Goal: Task Accomplishment & Management: Manage account settings

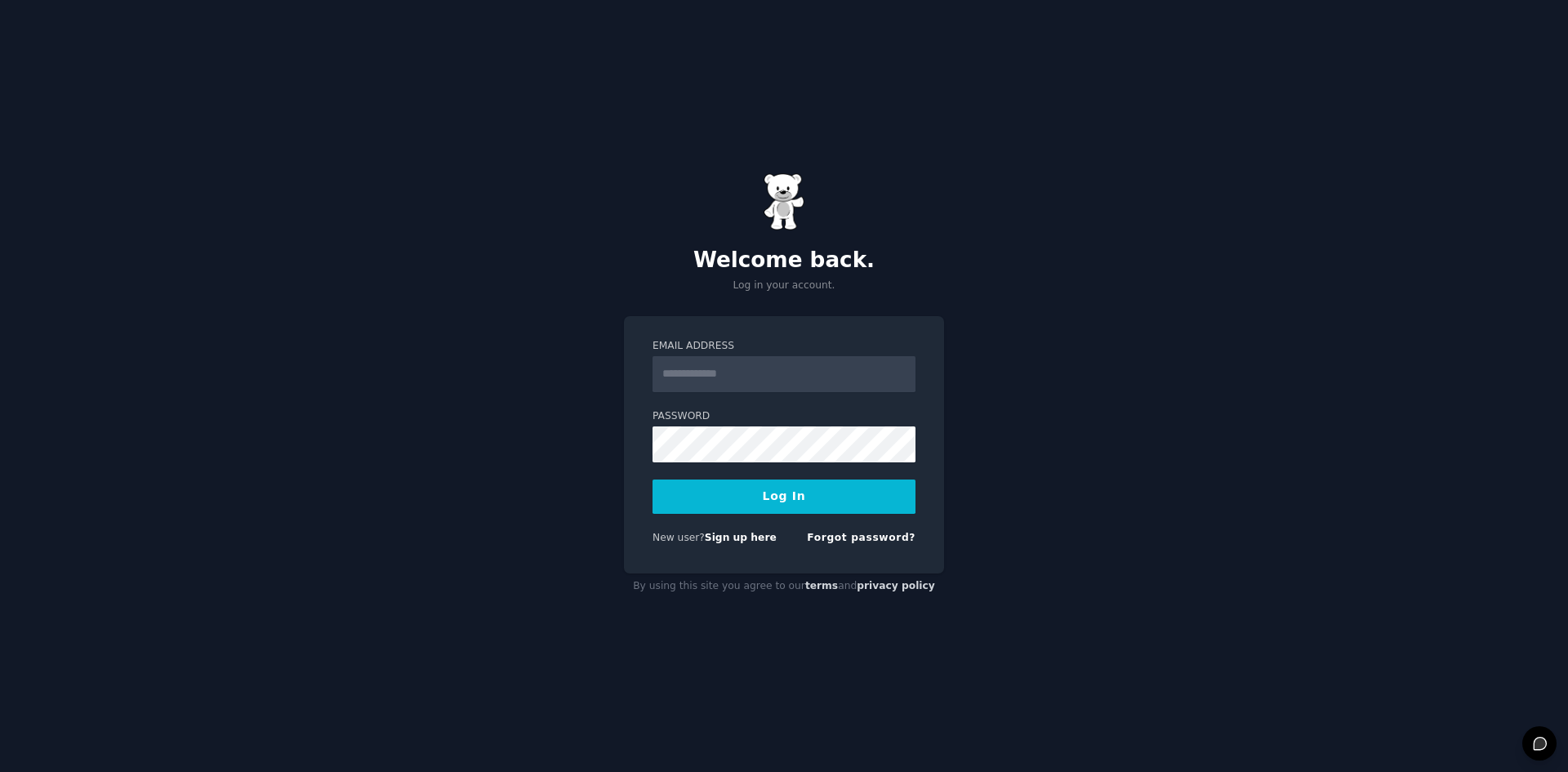
click at [833, 375] on input "Email Address" at bounding box center [784, 374] width 263 height 36
type input "**********"
click at [840, 492] on button "Log In" at bounding box center [784, 496] width 263 height 34
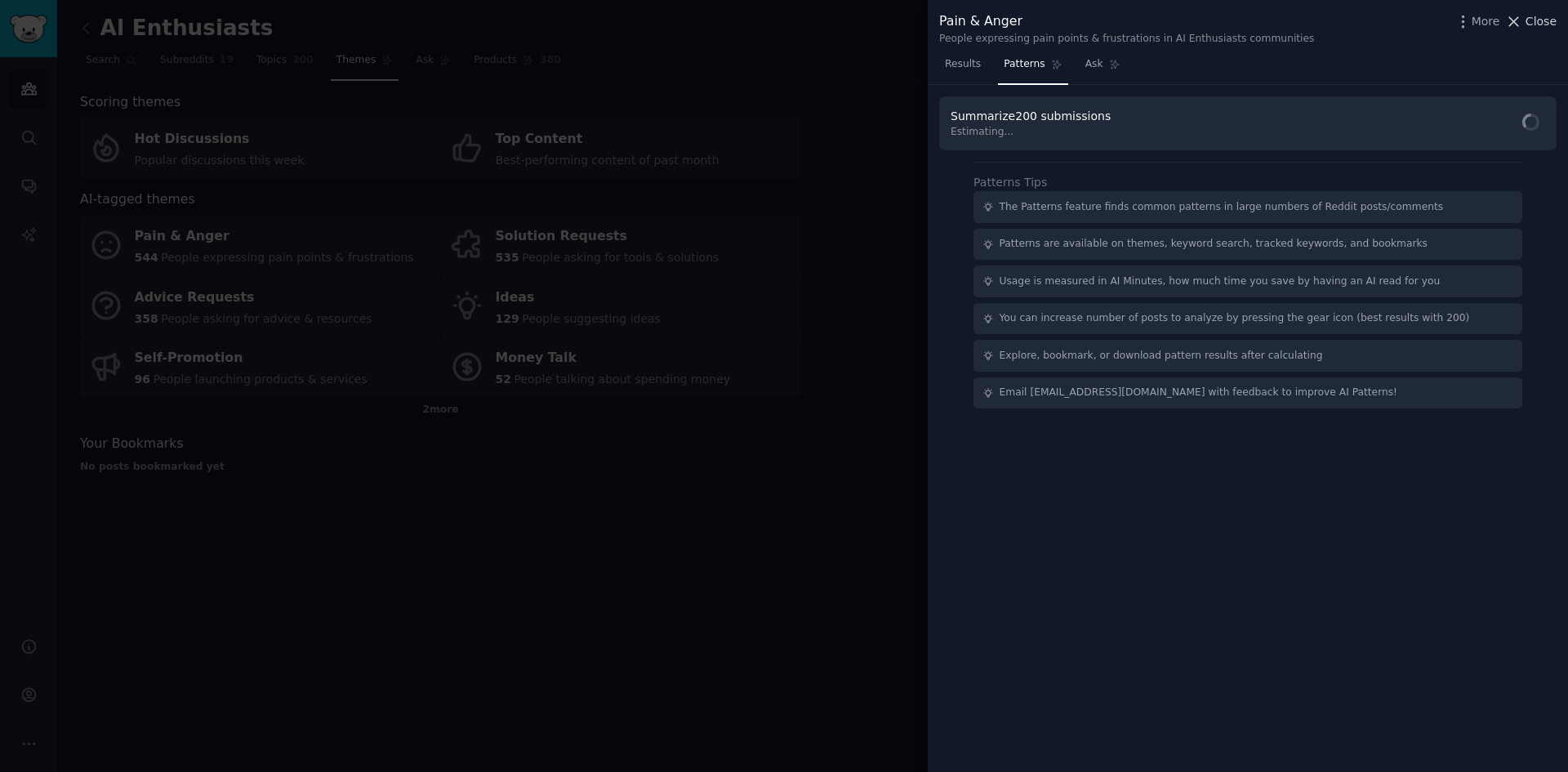
click at [1545, 19] on span "Close" at bounding box center [1541, 21] width 31 height 17
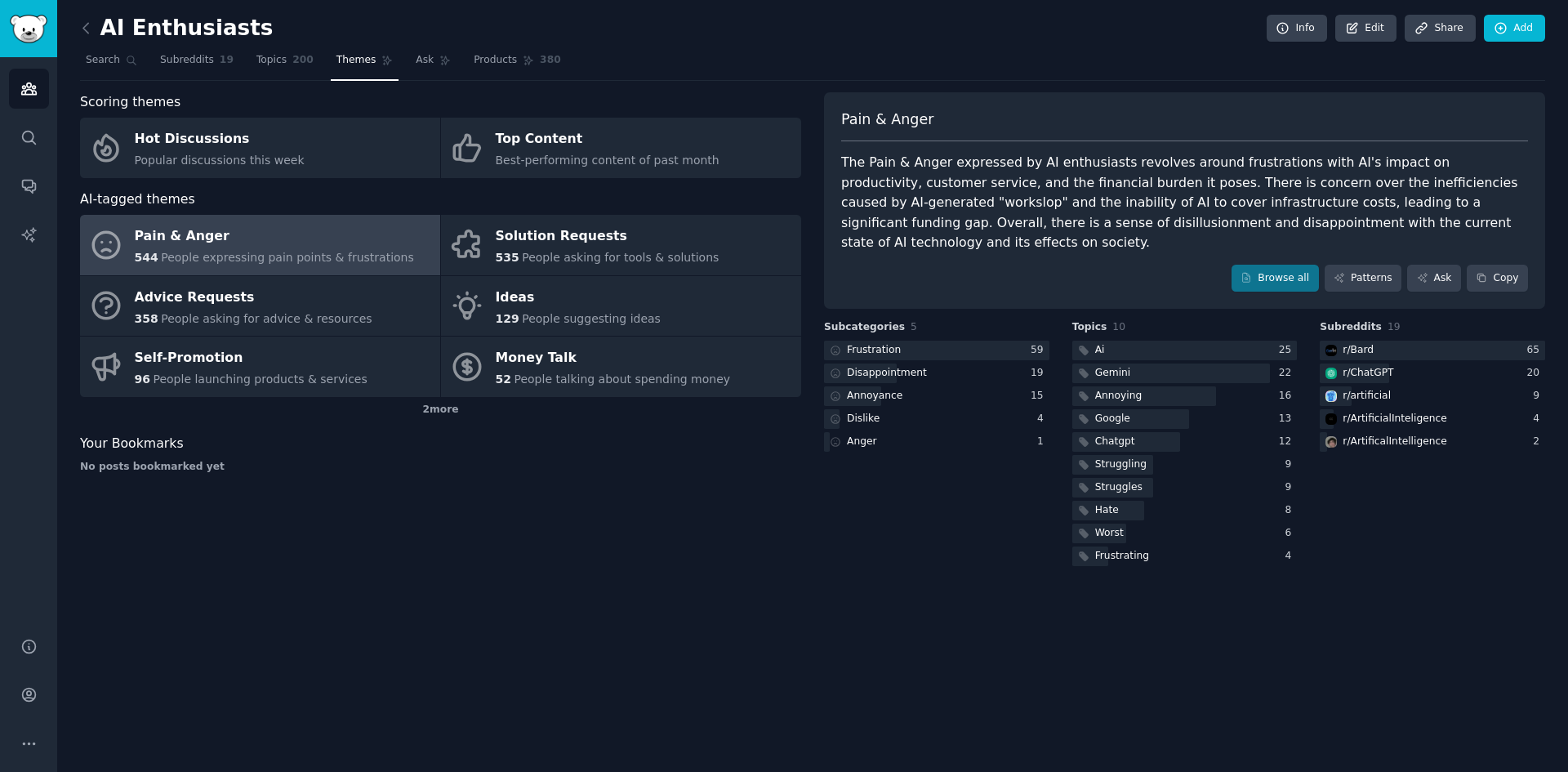
click at [689, 573] on div "AI Enthusiasts Info Edit Share Add Search Subreddits 19 Topics 200 Themes Ask P…" at bounding box center [812, 386] width 1511 height 772
click at [47, 745] on button "More" at bounding box center [28, 743] width 40 height 40
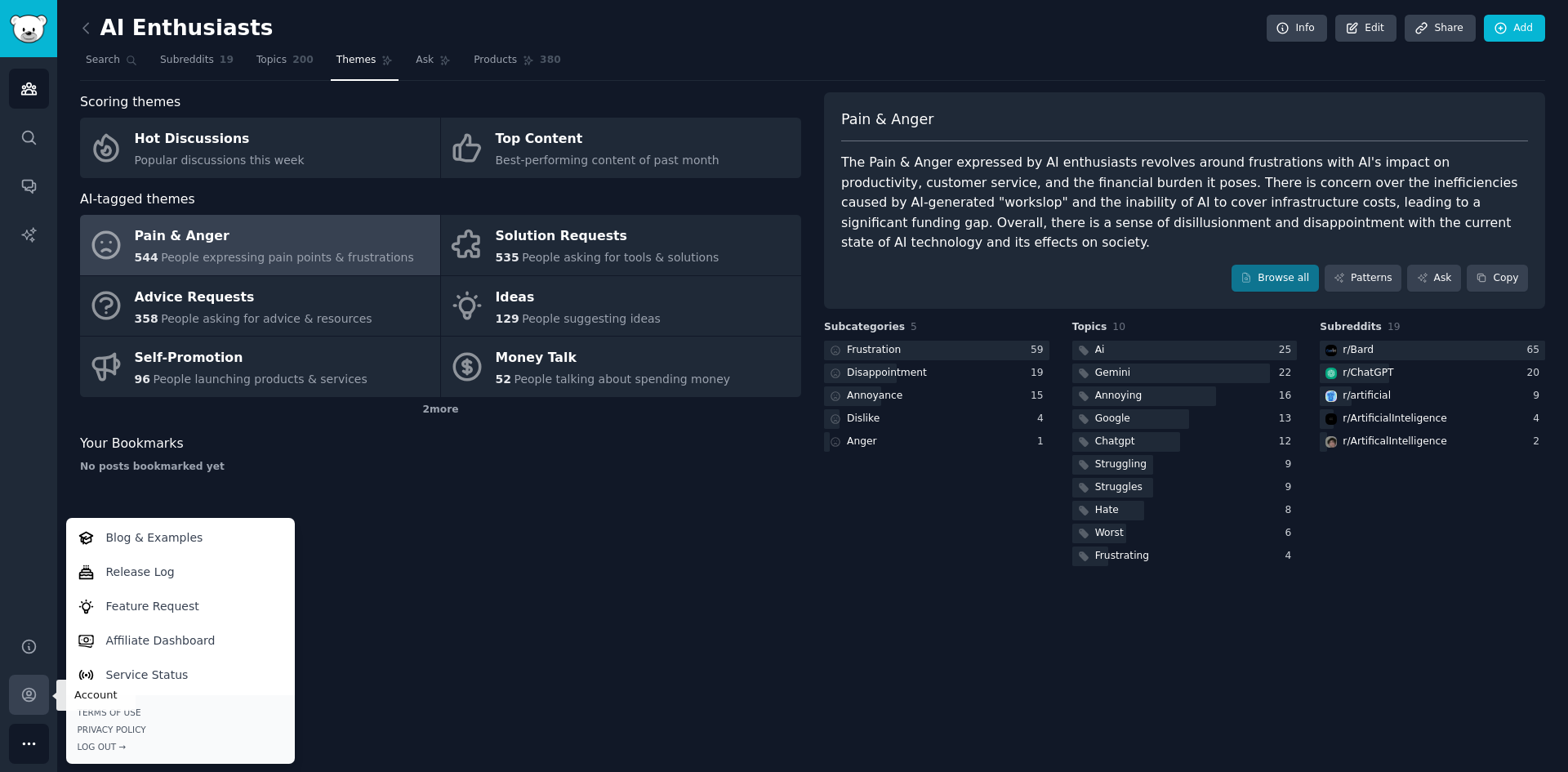
click at [32, 700] on icon "Sidebar" at bounding box center [28, 695] width 13 height 13
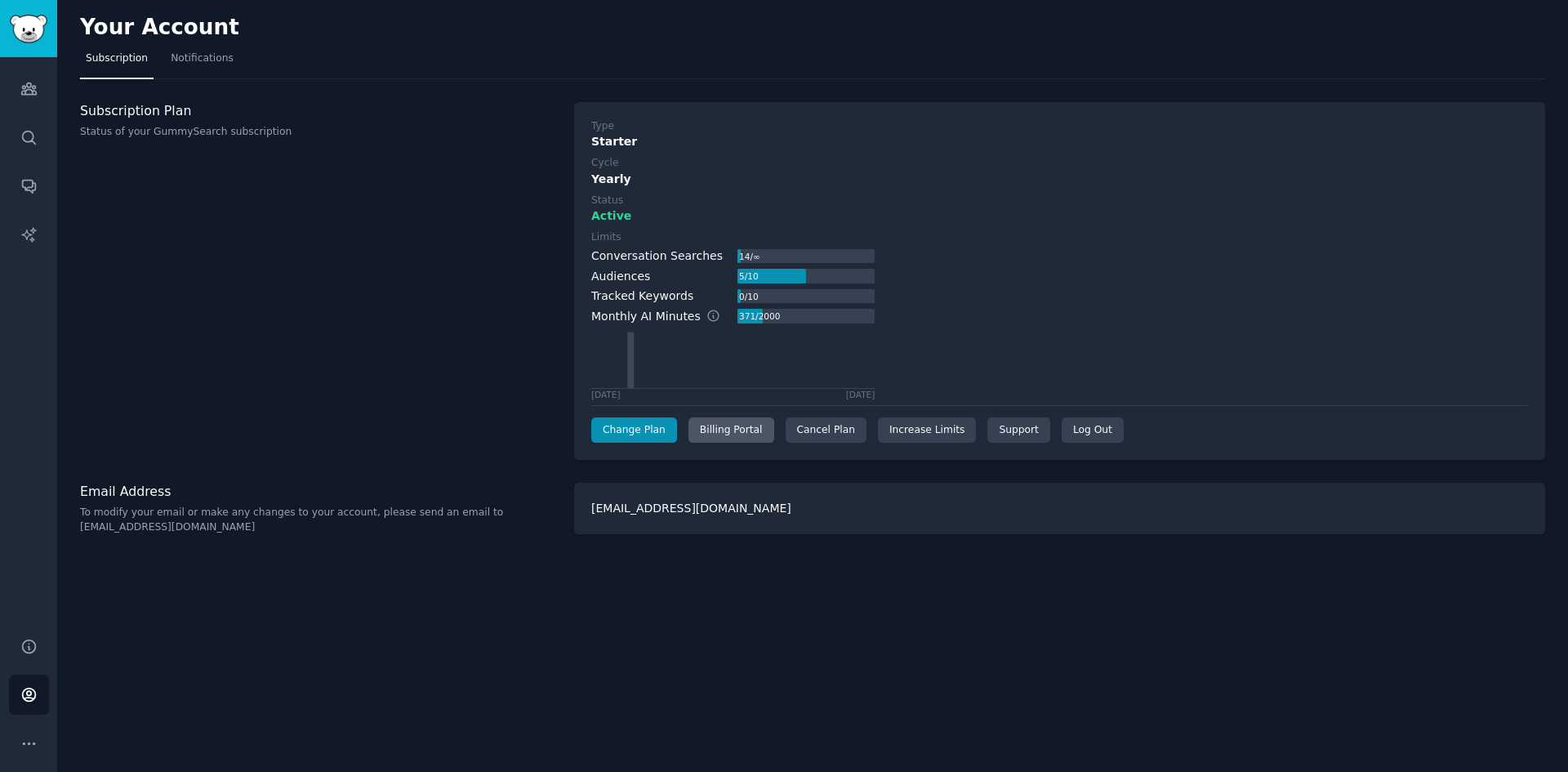
click at [742, 432] on div "Billing Portal" at bounding box center [731, 431] width 86 height 26
